Goal: Information Seeking & Learning: Learn about a topic

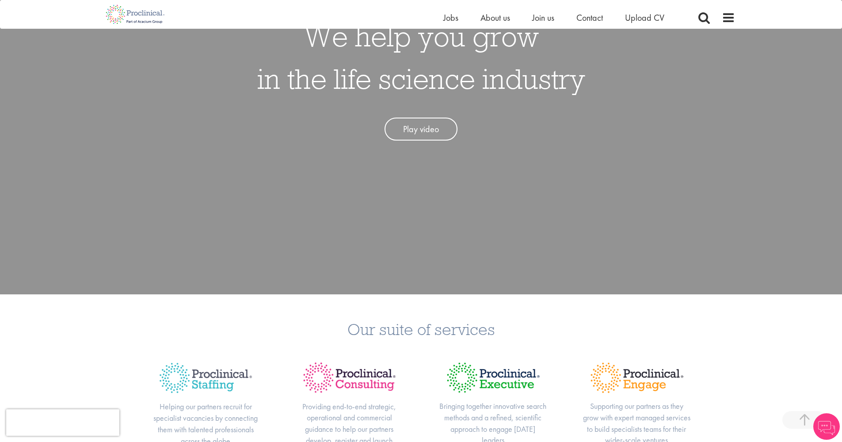
scroll to position [278, 0]
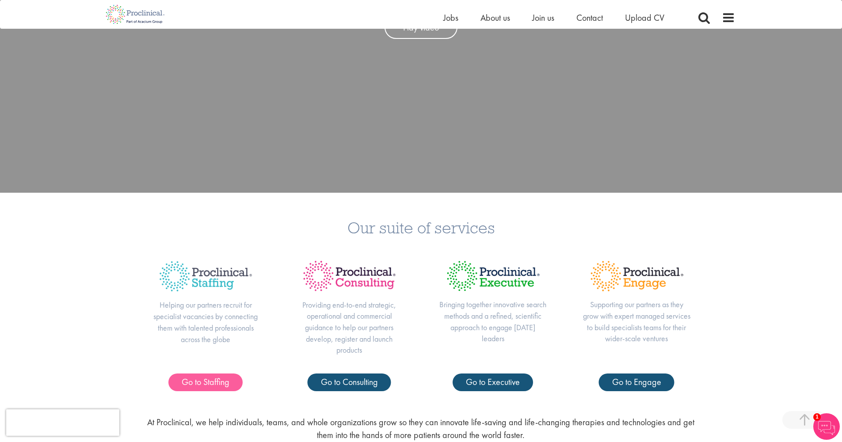
click at [212, 382] on span "Go to Staffing" at bounding box center [206, 381] width 48 height 11
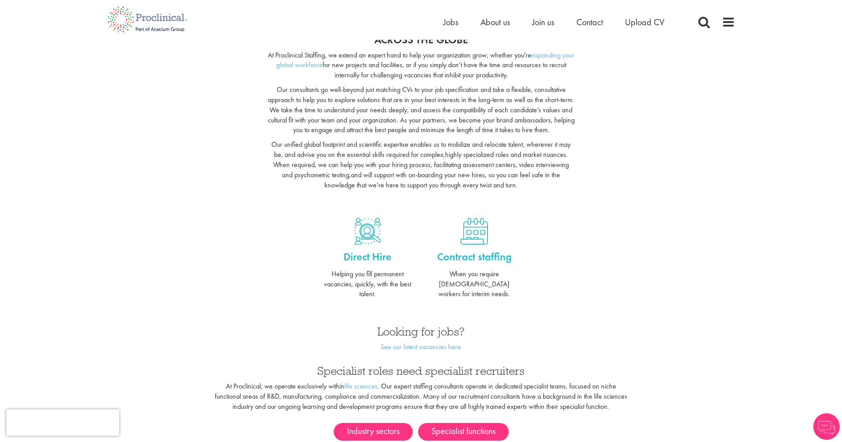
scroll to position [302, 0]
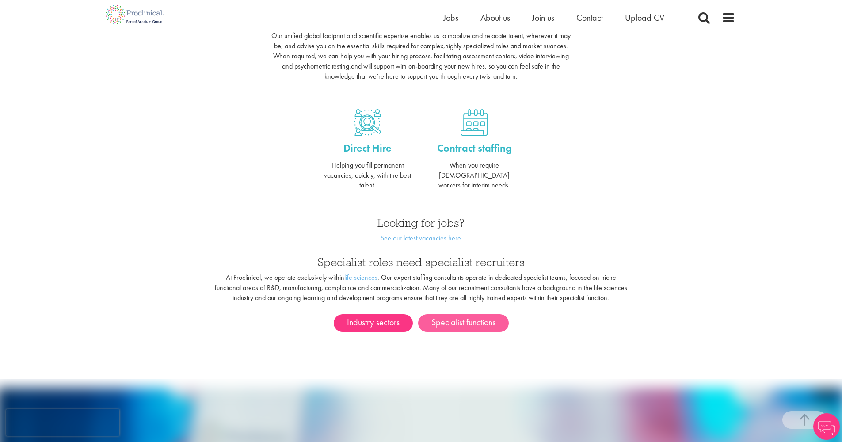
click at [458, 314] on link "Specialist functions" at bounding box center [463, 323] width 91 height 18
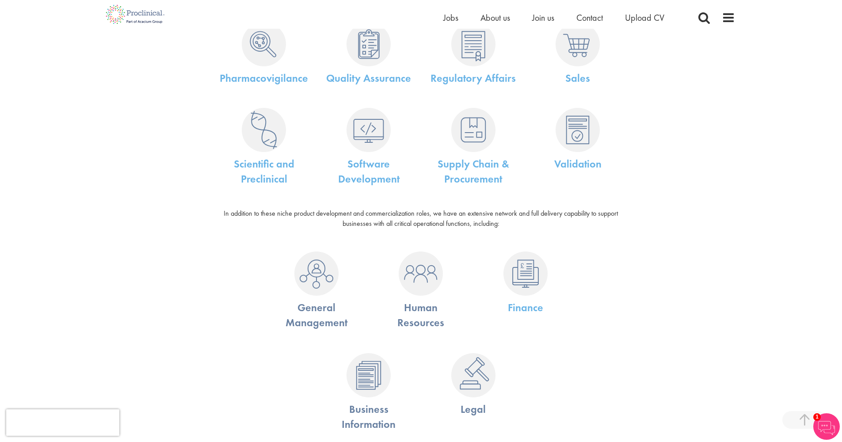
scroll to position [559, 0]
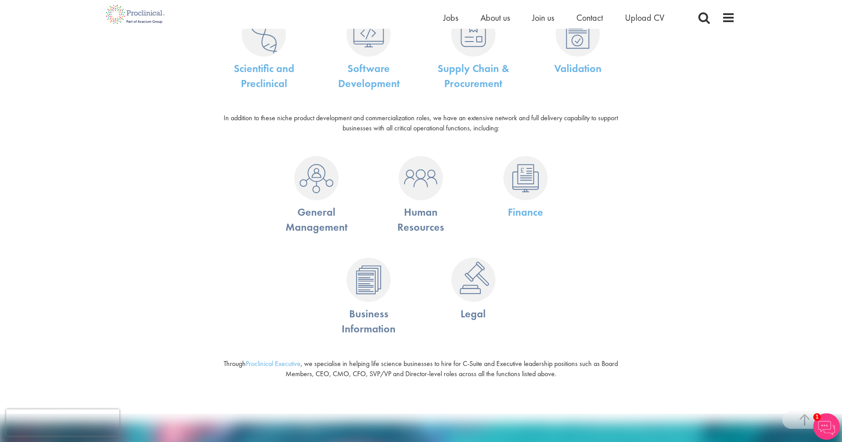
click at [311, 171] on img at bounding box center [316, 178] width 44 height 44
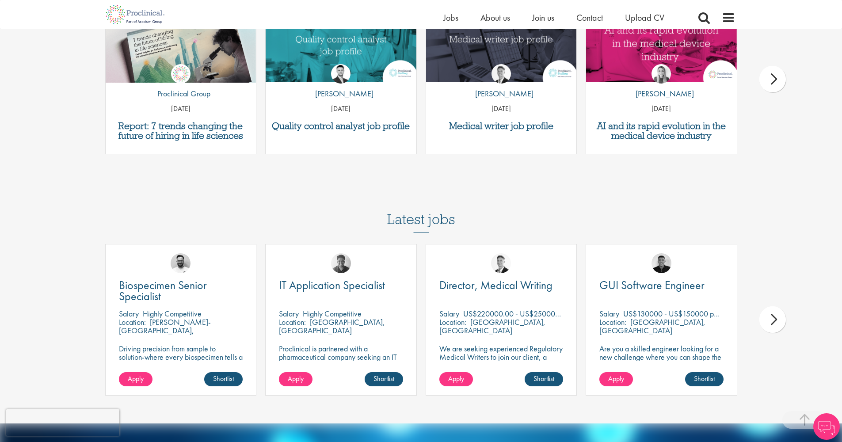
scroll to position [1237, 0]
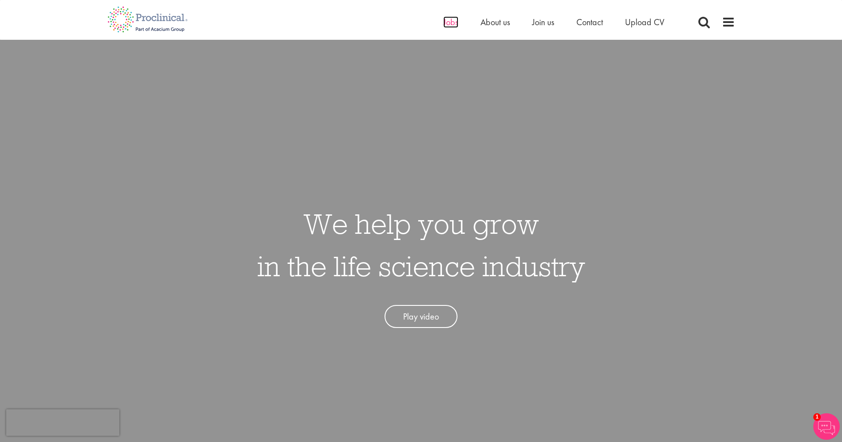
click at [447, 22] on span "Jobs" at bounding box center [450, 21] width 15 height 11
